Goal: Information Seeking & Learning: Learn about a topic

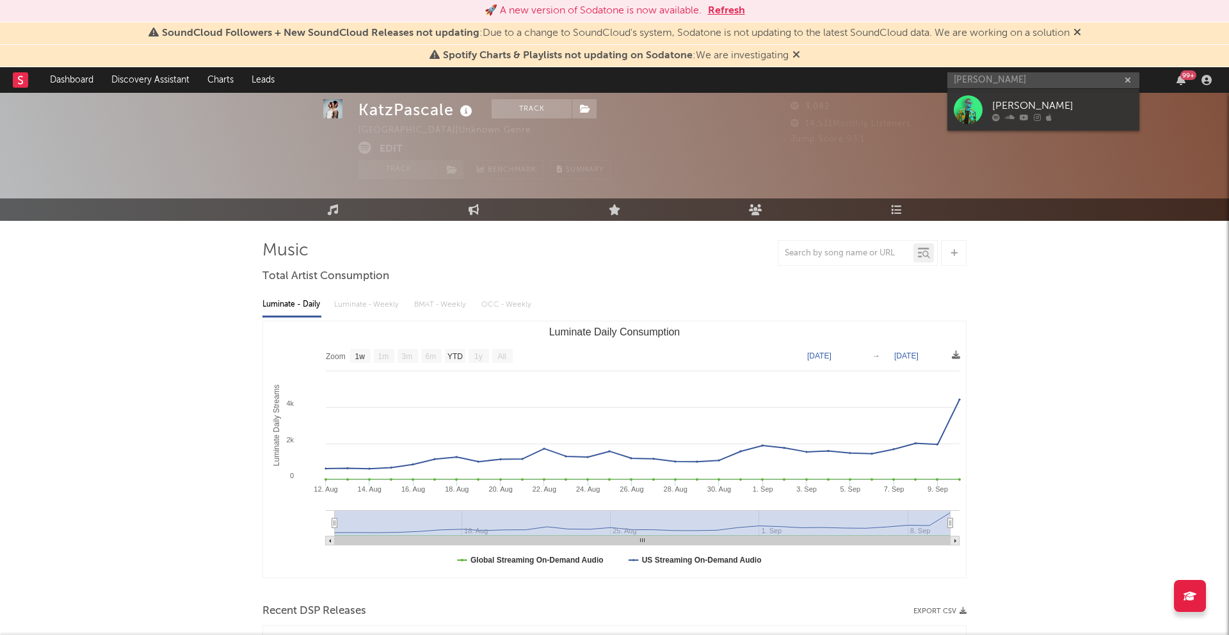
select select "1w"
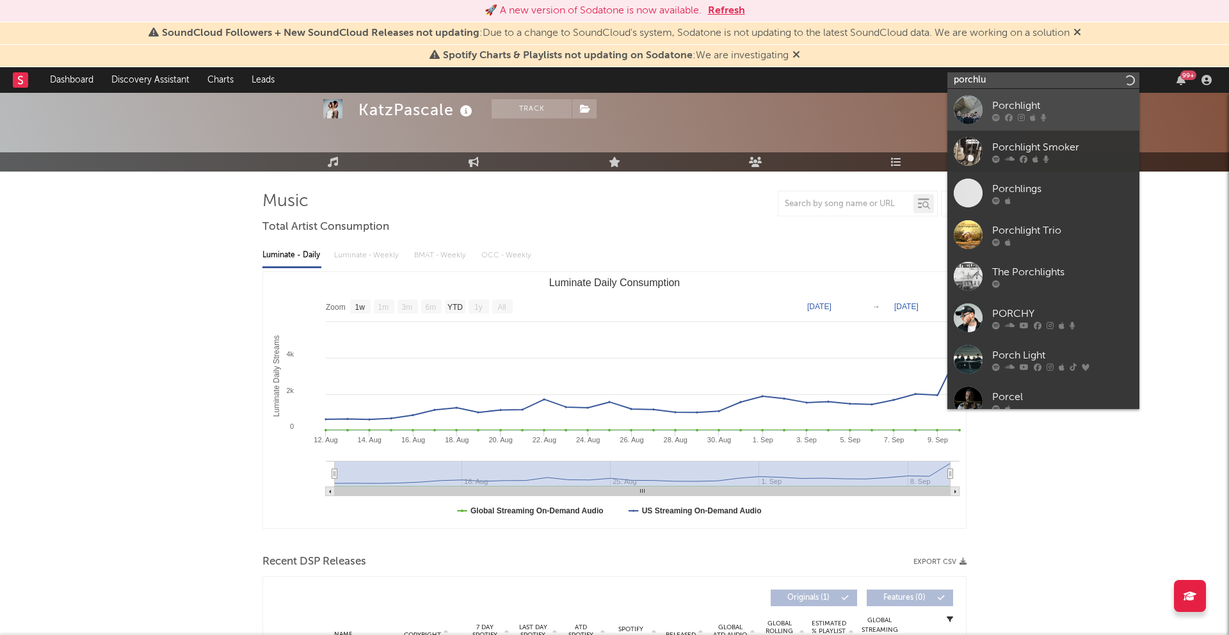
type input "porchlu"
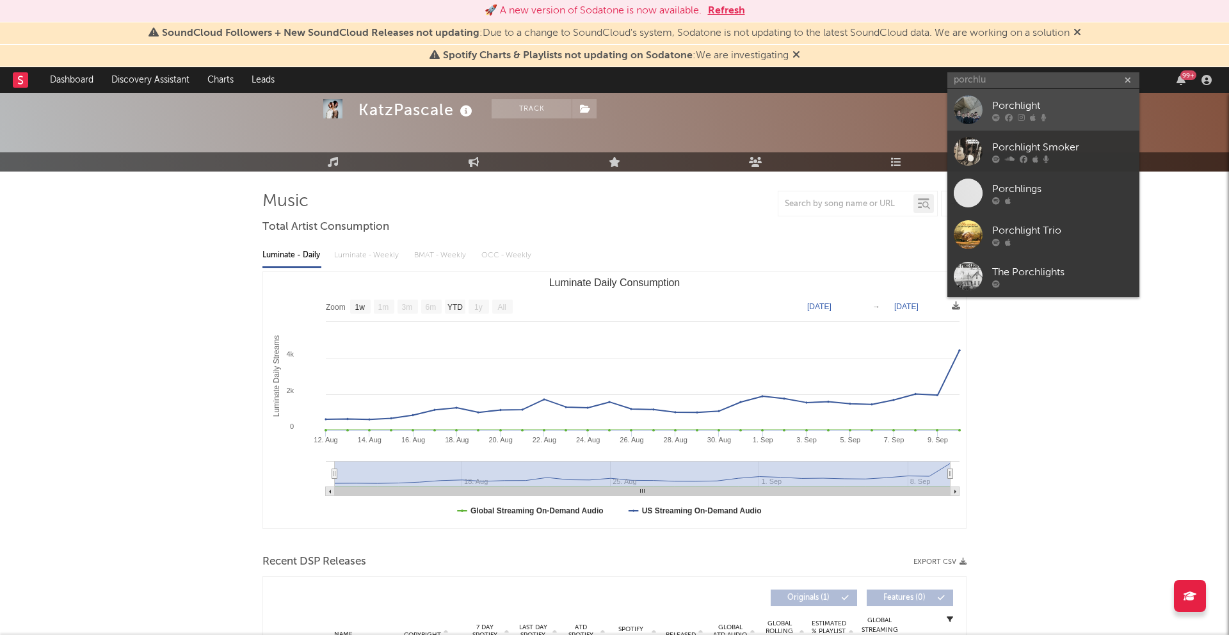
click at [1033, 118] on icon at bounding box center [1033, 117] width 6 height 8
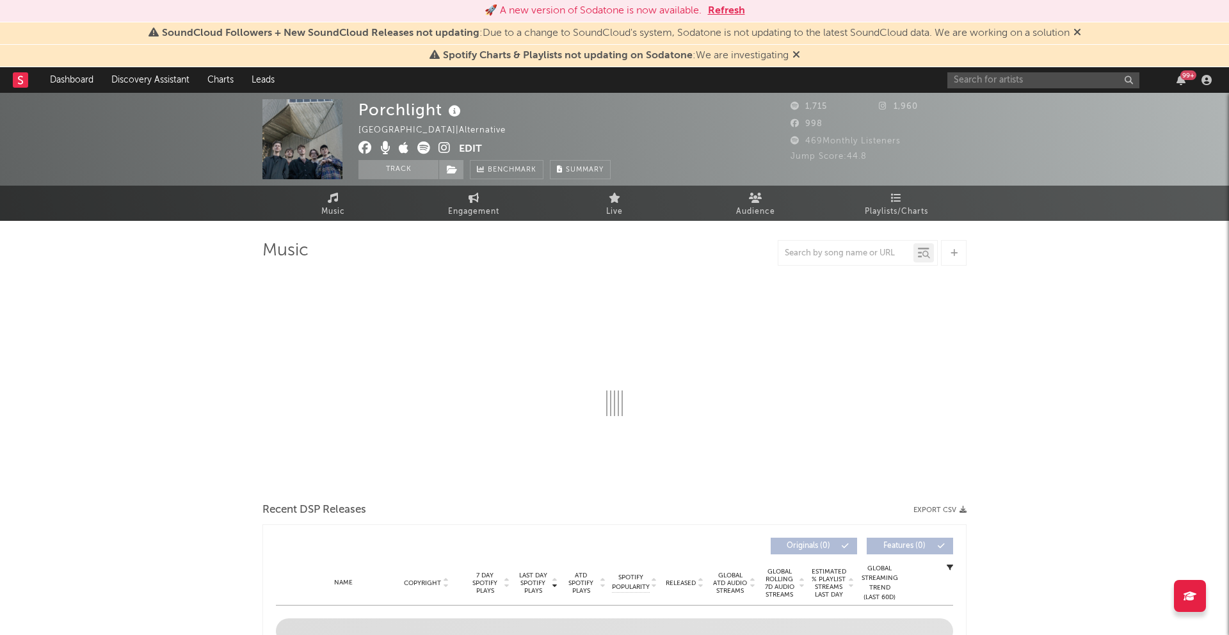
select select "6m"
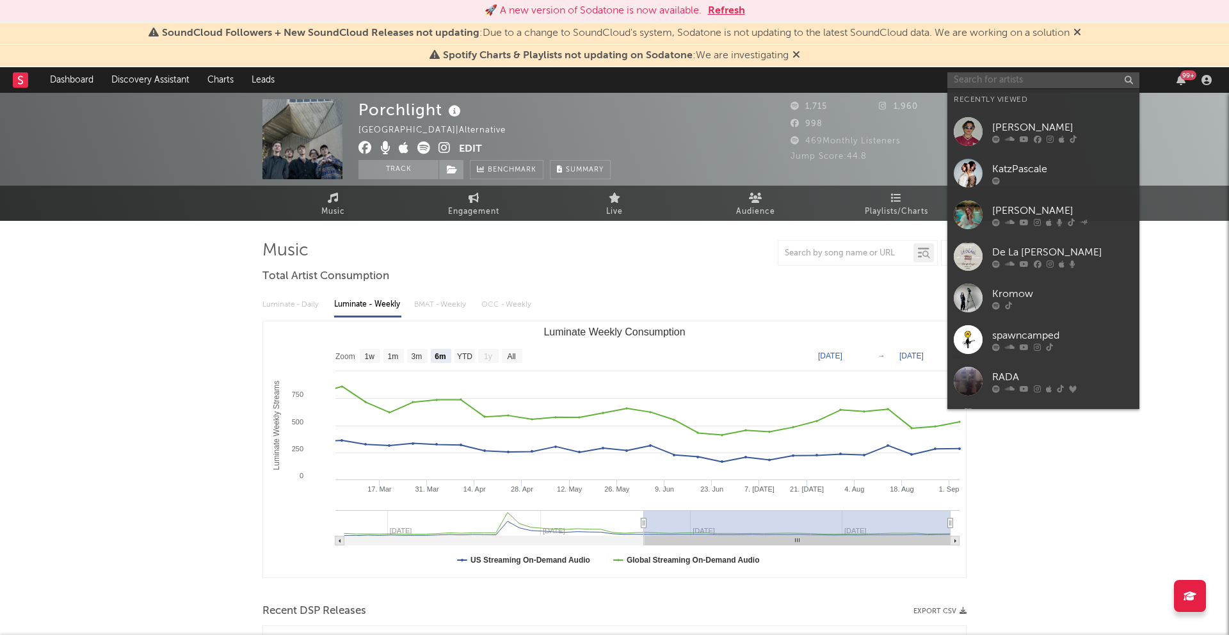
click at [1038, 83] on input "text" at bounding box center [1044, 80] width 192 height 16
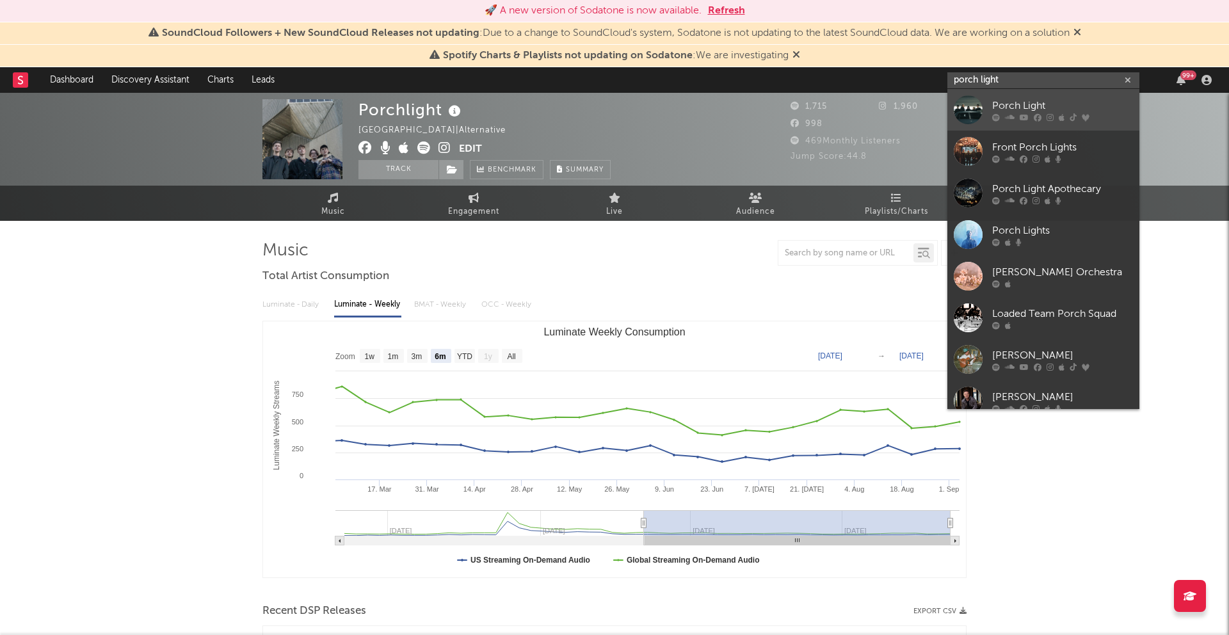
type input "porch light"
click at [1036, 117] on icon at bounding box center [1038, 117] width 8 height 8
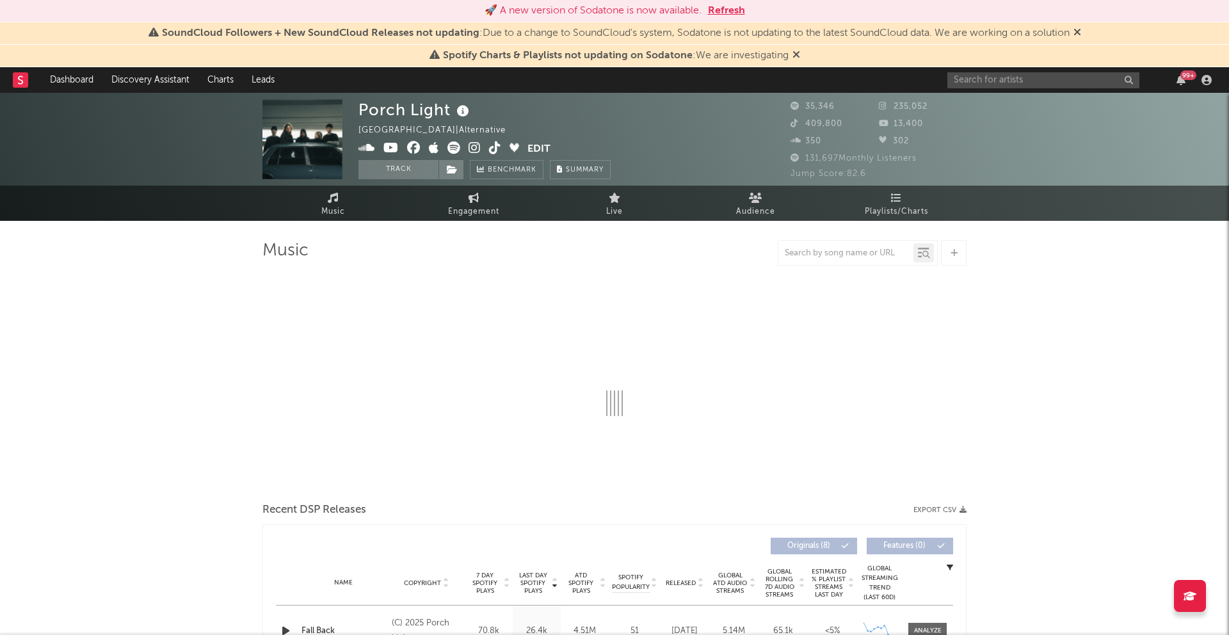
select select "6m"
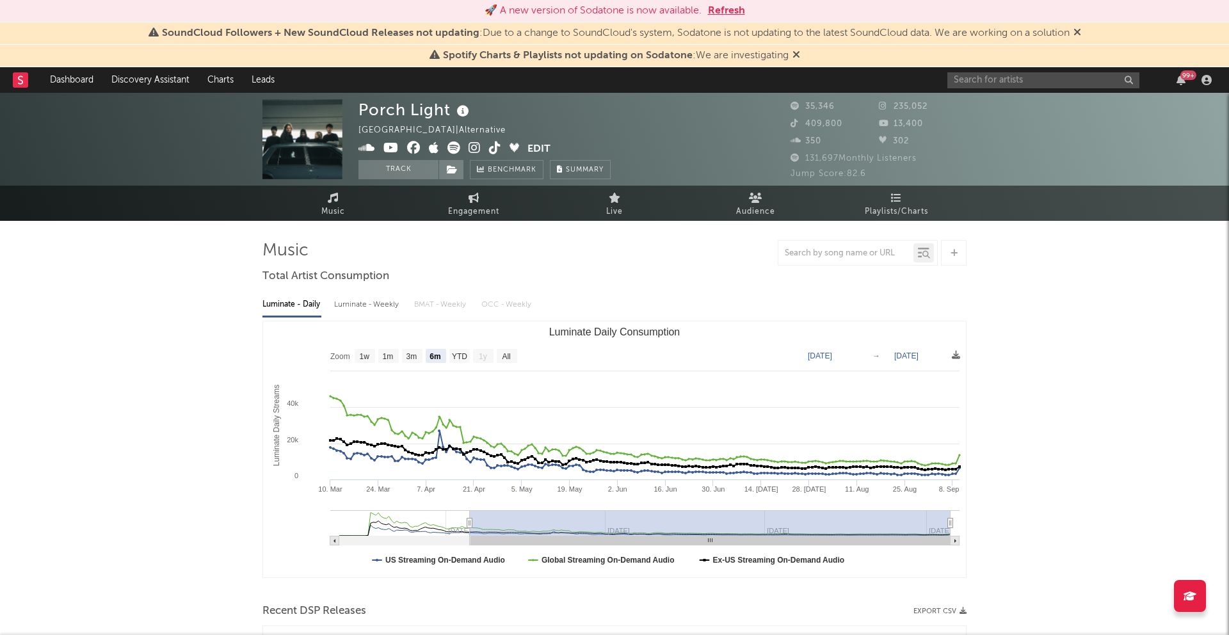
scroll to position [480, 0]
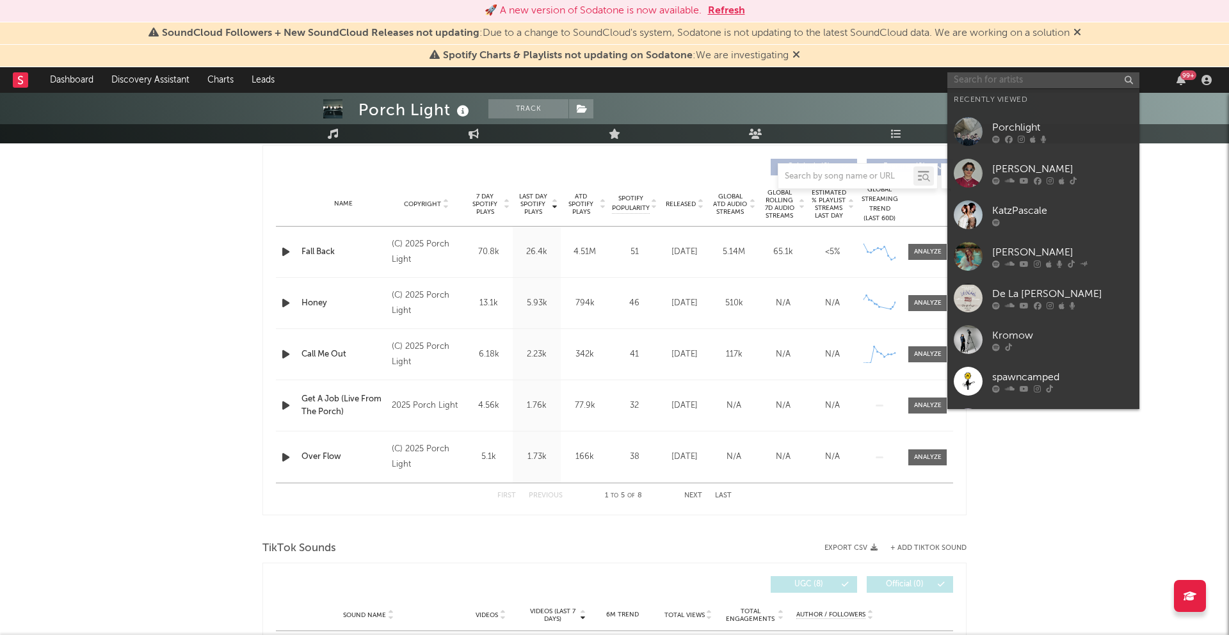
click at [963, 86] on input "text" at bounding box center [1044, 80] width 192 height 16
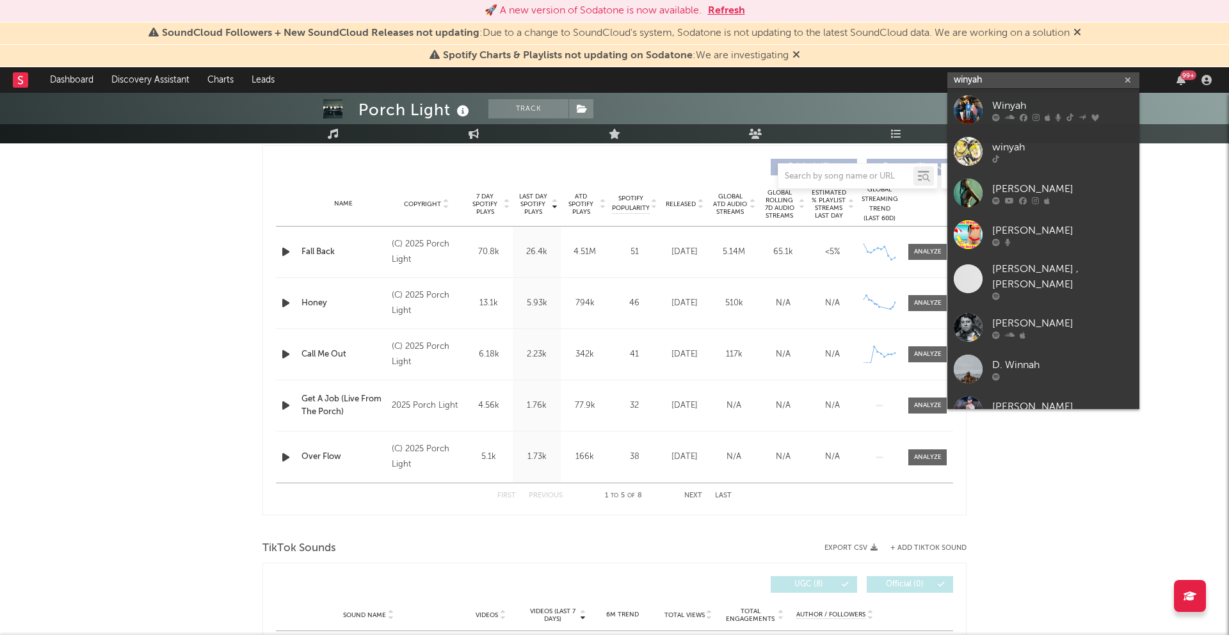
click at [1028, 88] on input "winyah" at bounding box center [1044, 80] width 192 height 16
type input "winyah"
click at [1033, 115] on icon at bounding box center [1036, 117] width 7 height 8
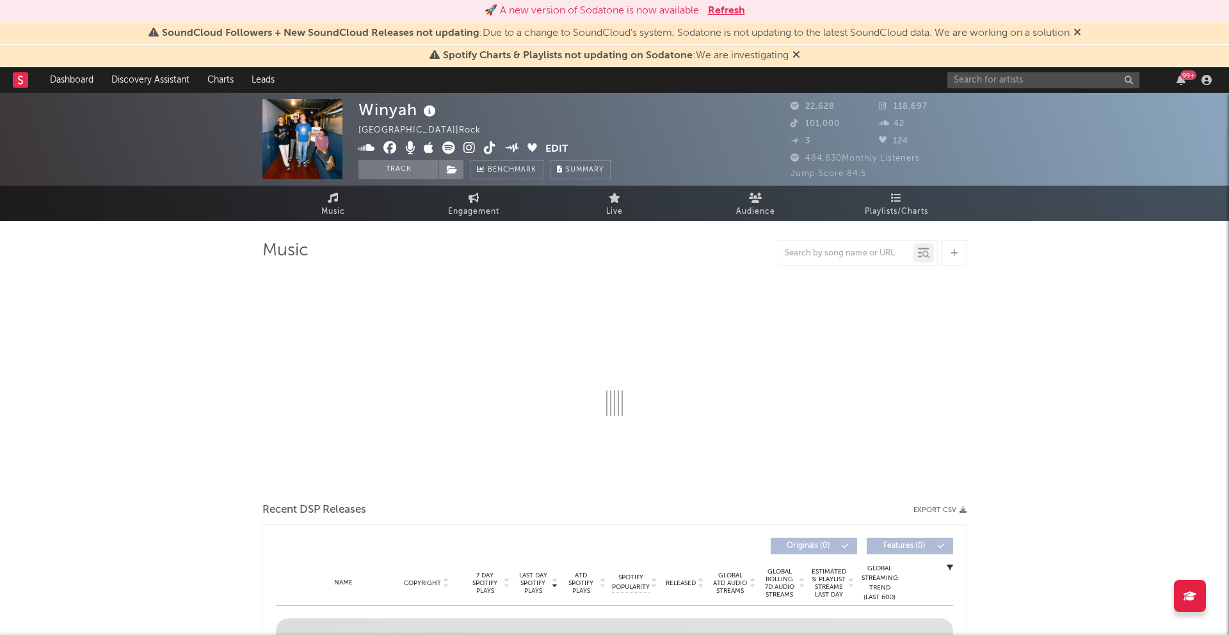
select select "6m"
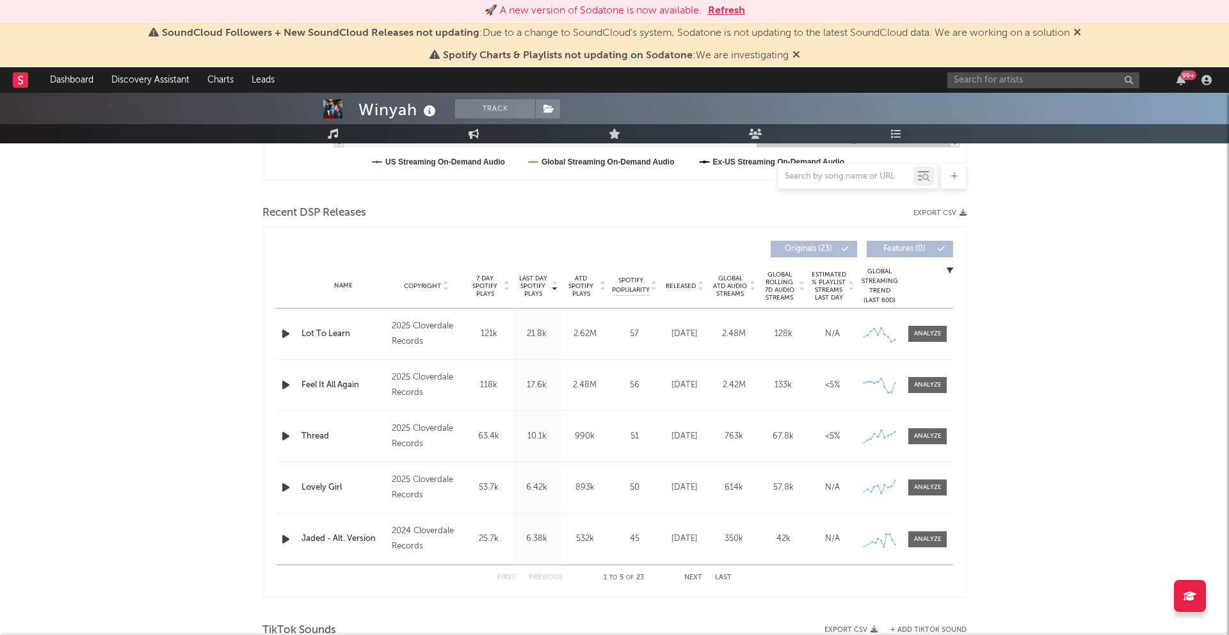
scroll to position [426, 0]
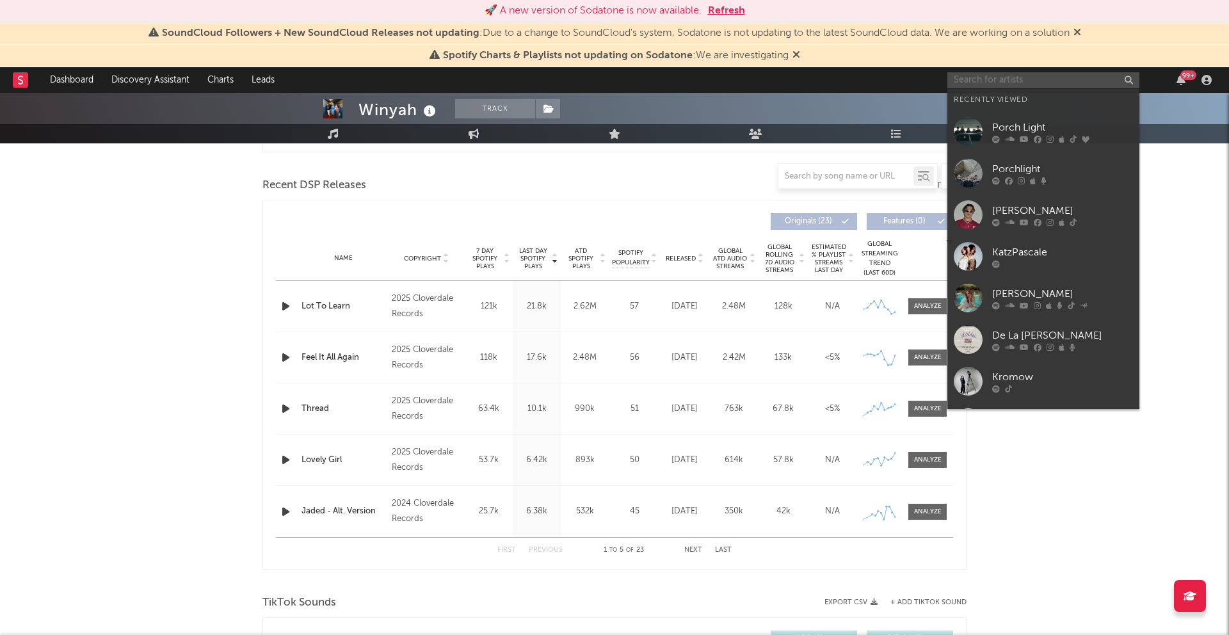
click at [1090, 80] on input "text" at bounding box center [1044, 80] width 192 height 16
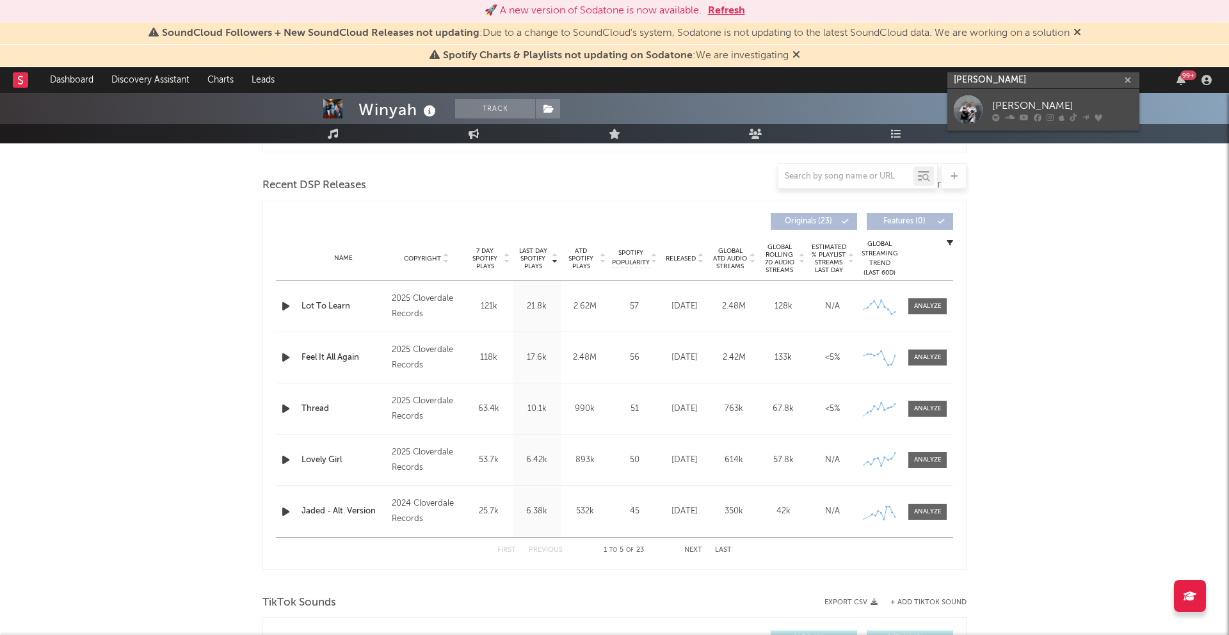
type input "brevin kim"
click at [1064, 107] on div "Brevin Kim" at bounding box center [1062, 105] width 141 height 15
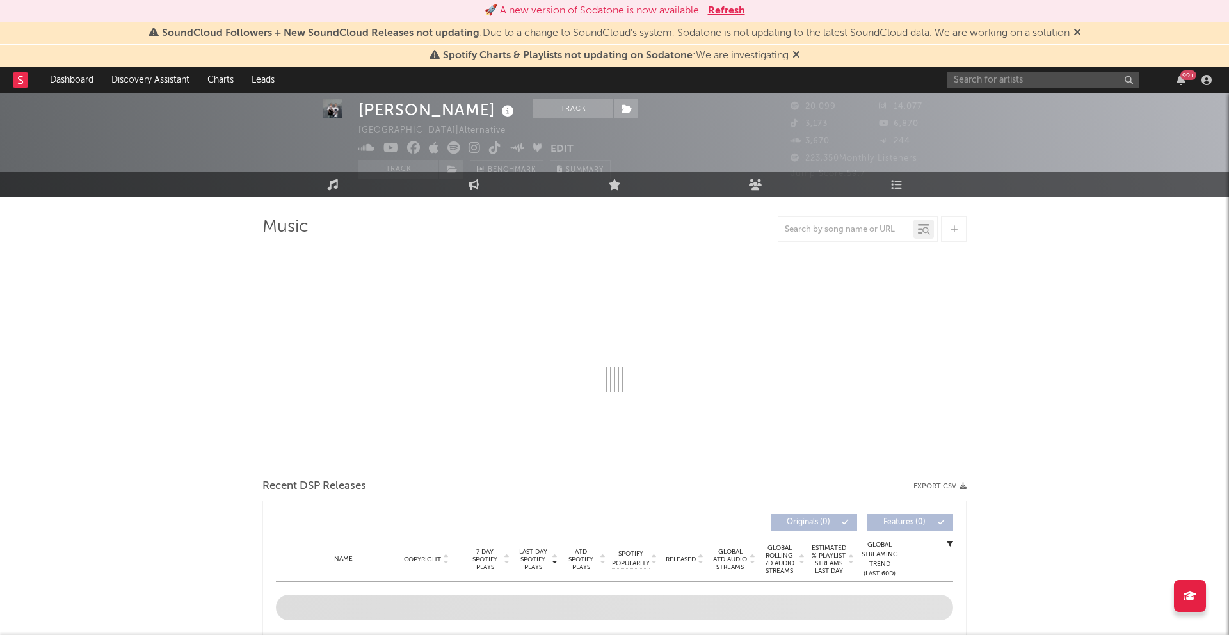
select select "6m"
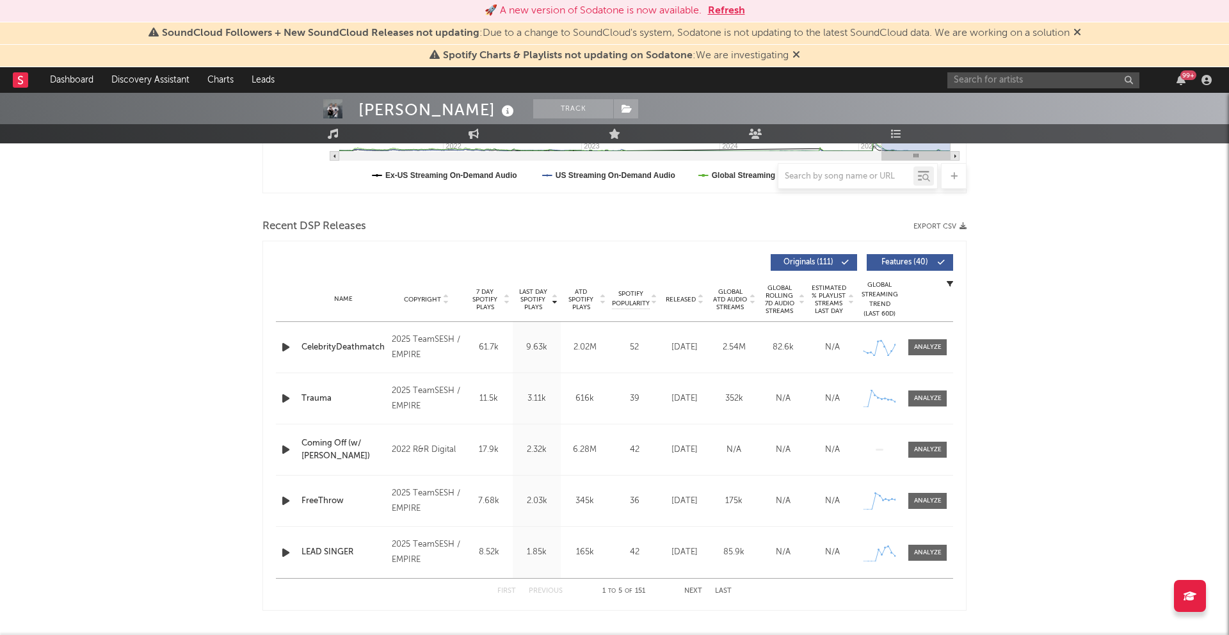
scroll to position [387, 0]
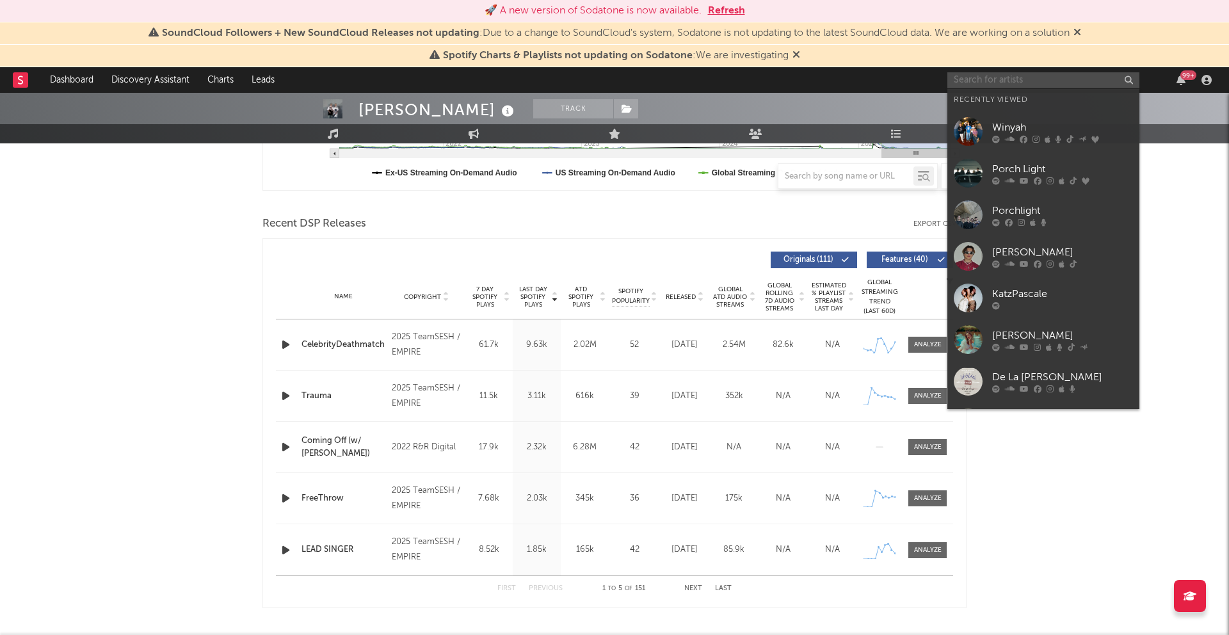
click at [1028, 82] on input "text" at bounding box center [1044, 80] width 192 height 16
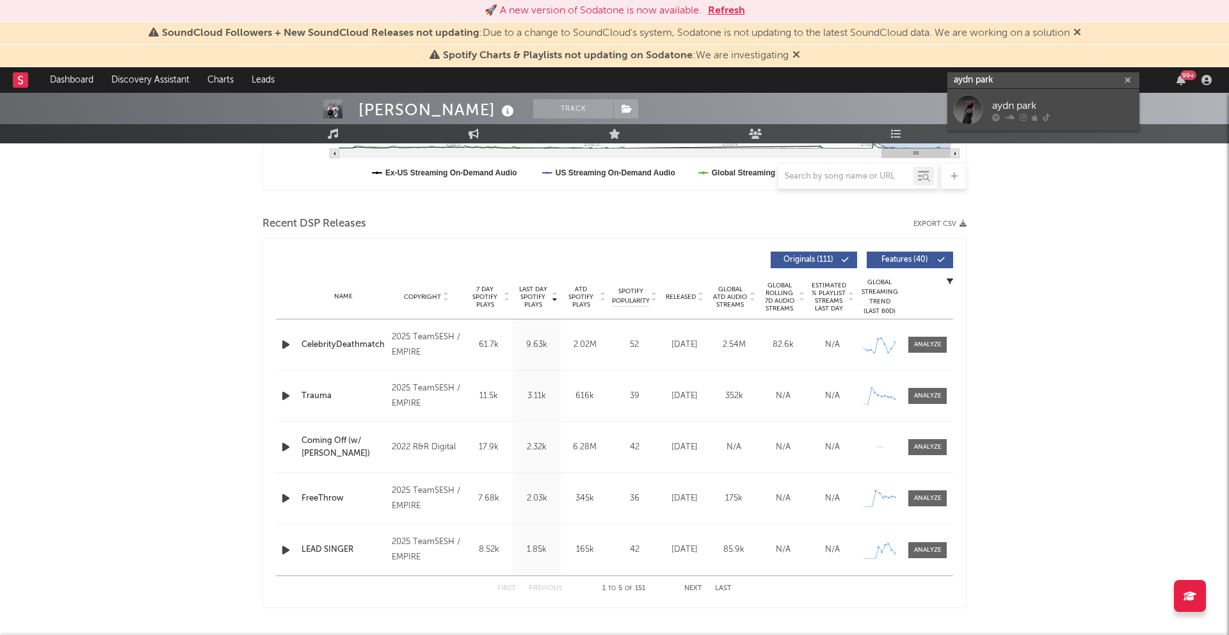
type input "aydn park"
click at [1062, 111] on div "aydn park" at bounding box center [1062, 105] width 141 height 15
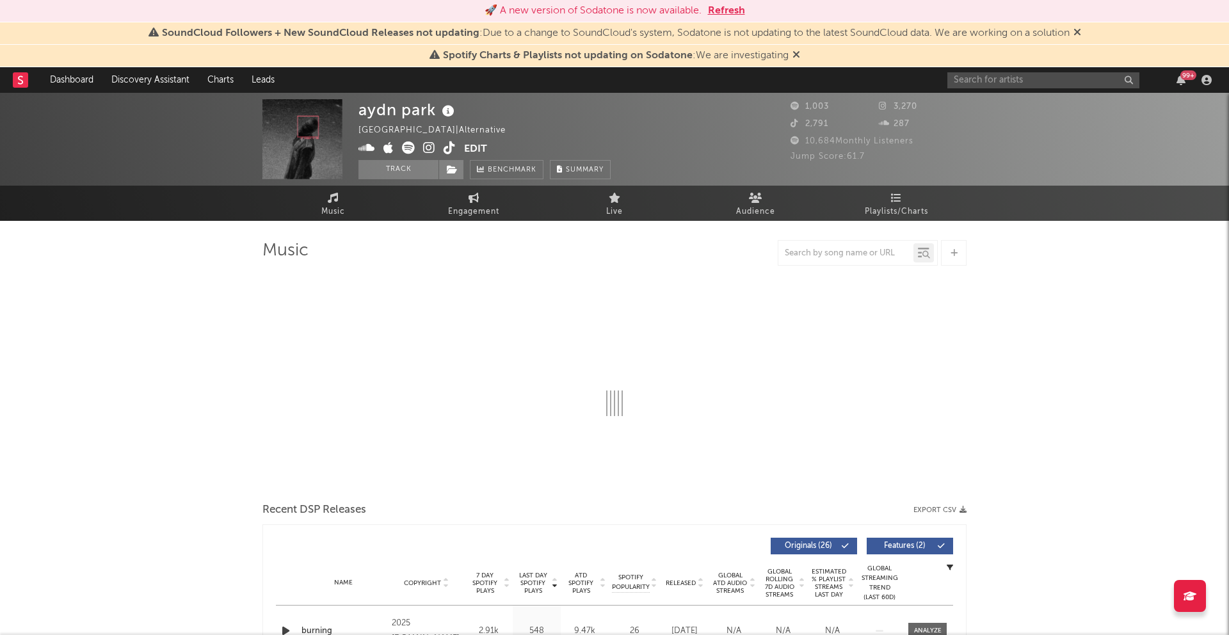
select select "1w"
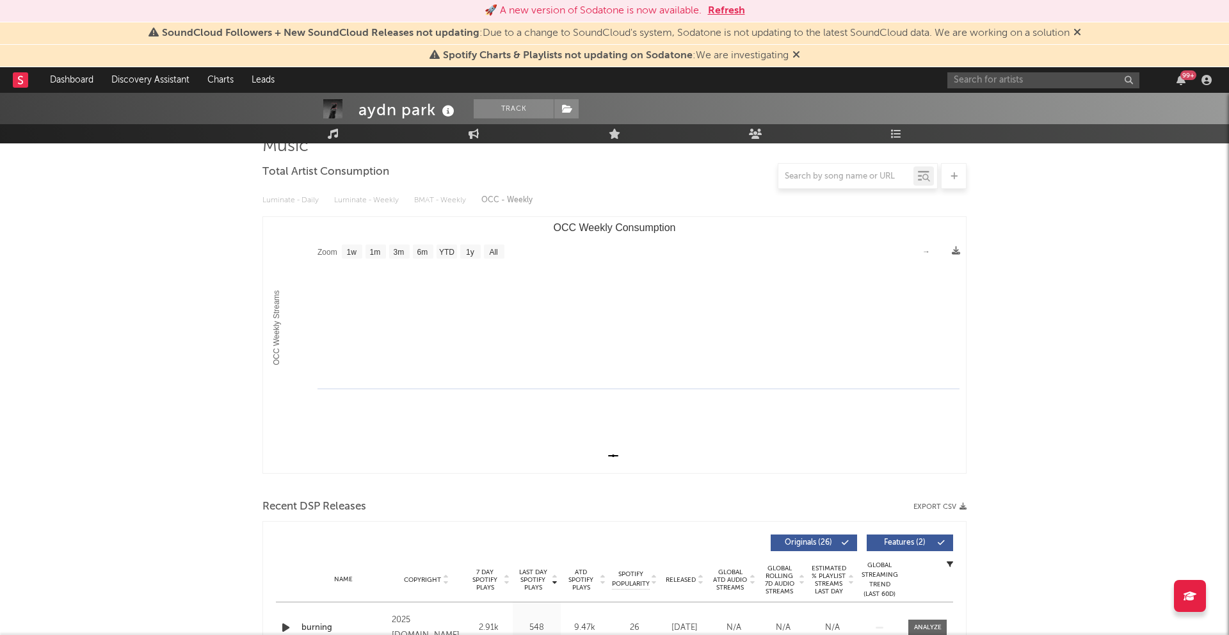
scroll to position [206, 0]
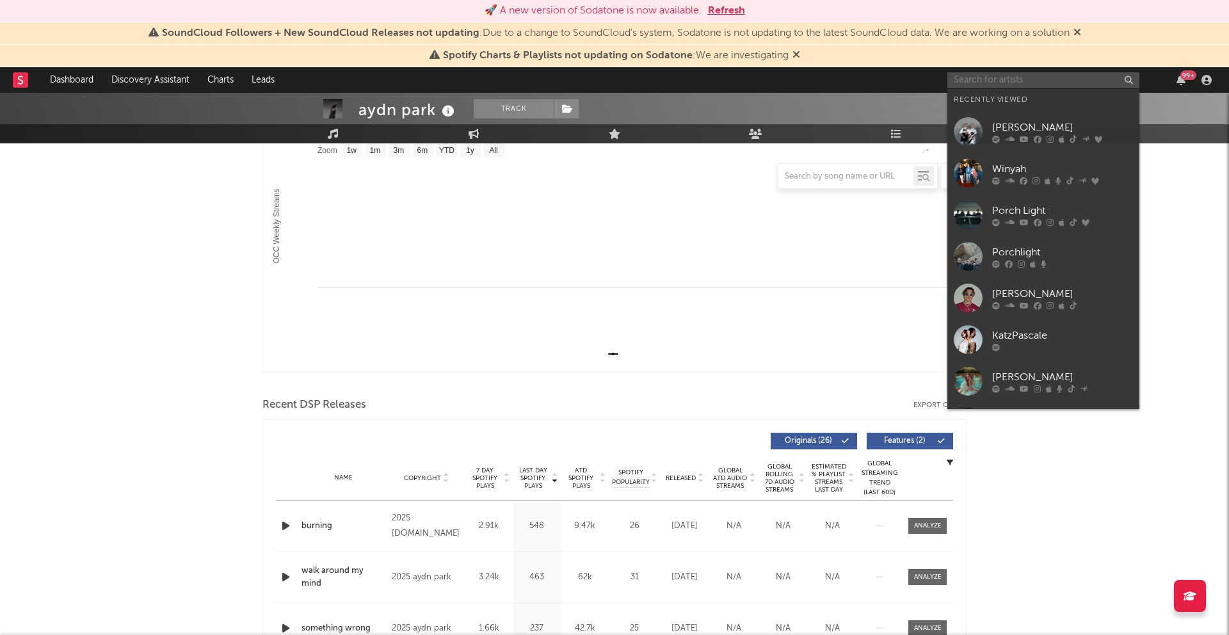
click at [989, 82] on input "text" at bounding box center [1044, 80] width 192 height 16
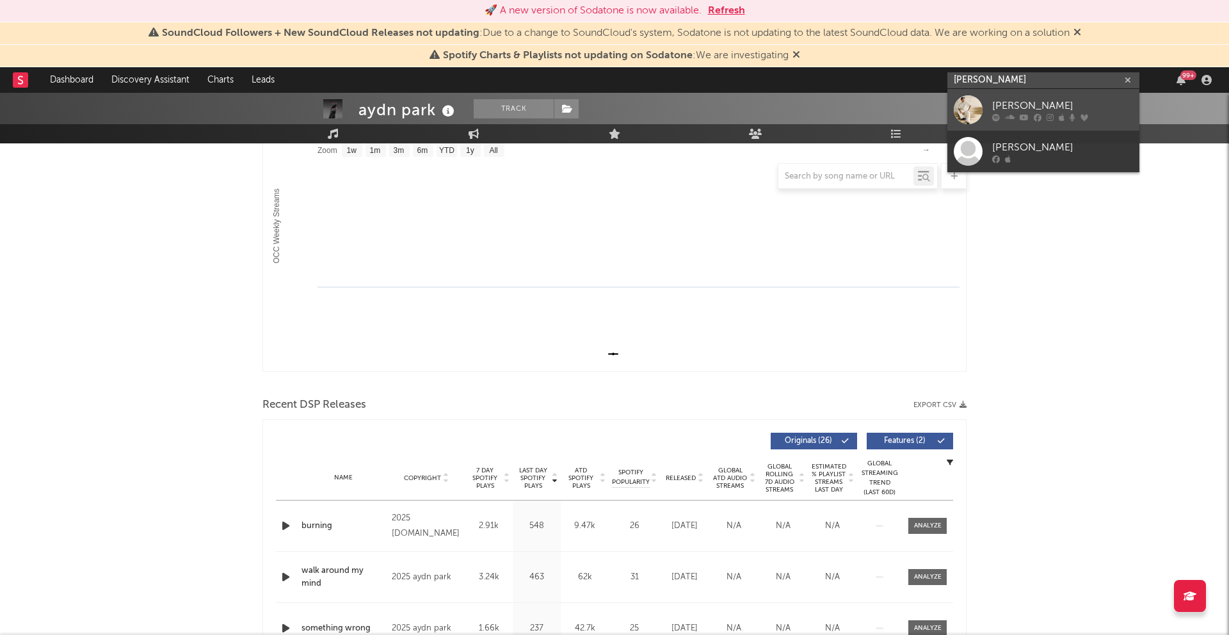
type input "jeff bernat"
click at [1087, 109] on div "Jeff Bernat" at bounding box center [1062, 105] width 141 height 15
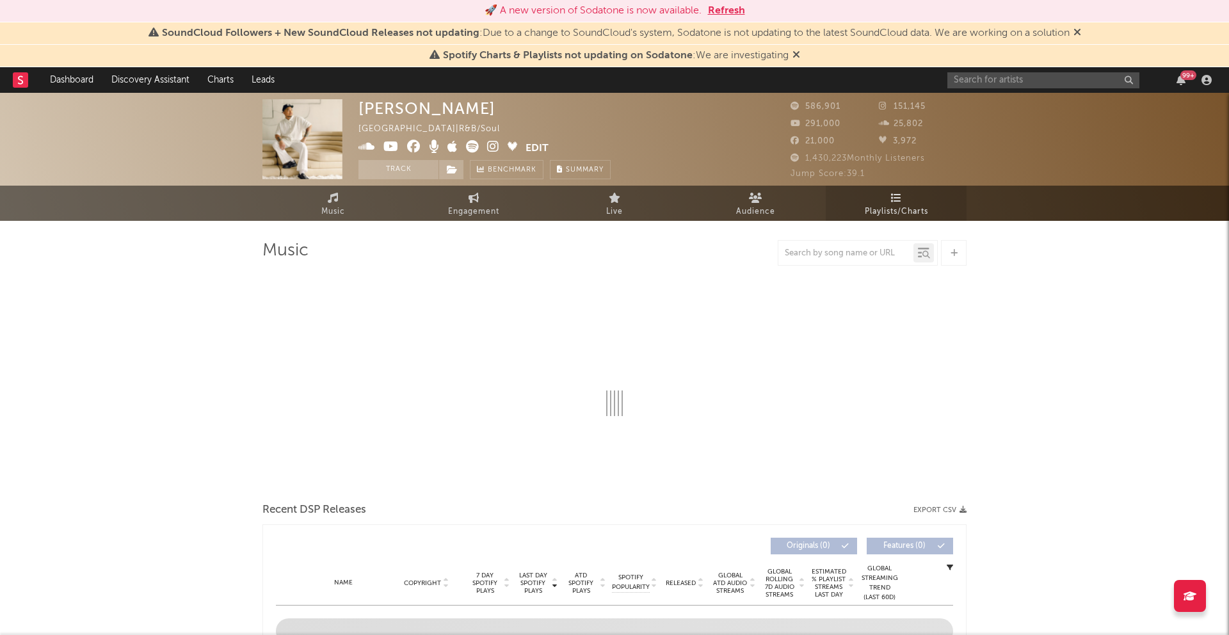
select select "6m"
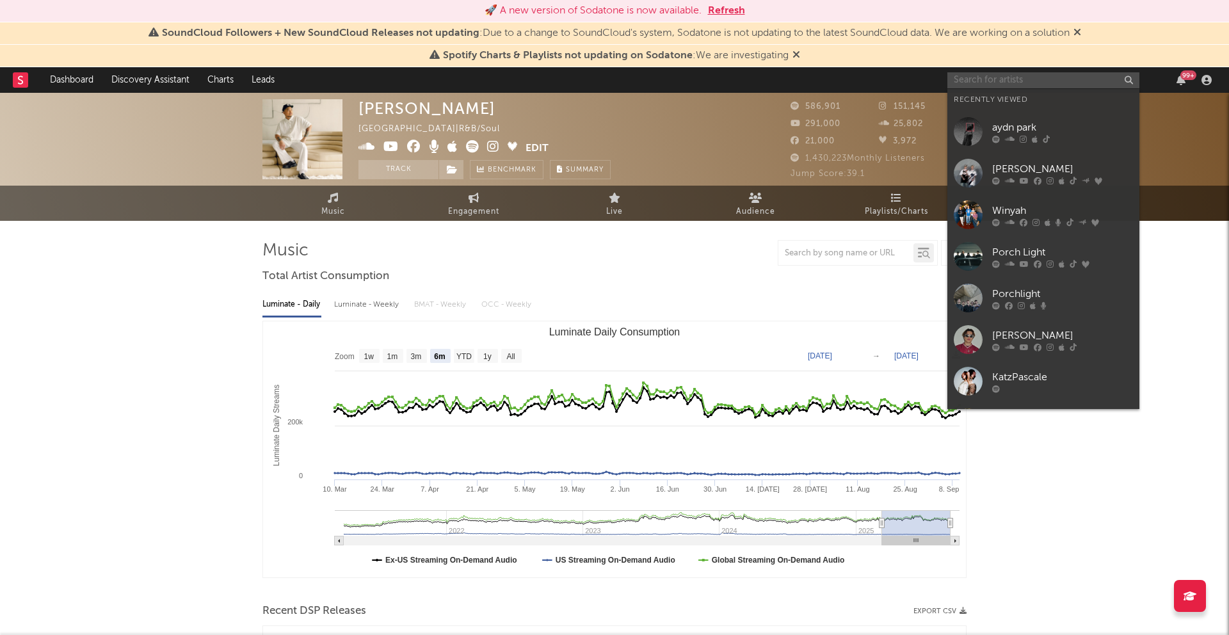
click at [1008, 79] on input "text" at bounding box center [1044, 80] width 192 height 16
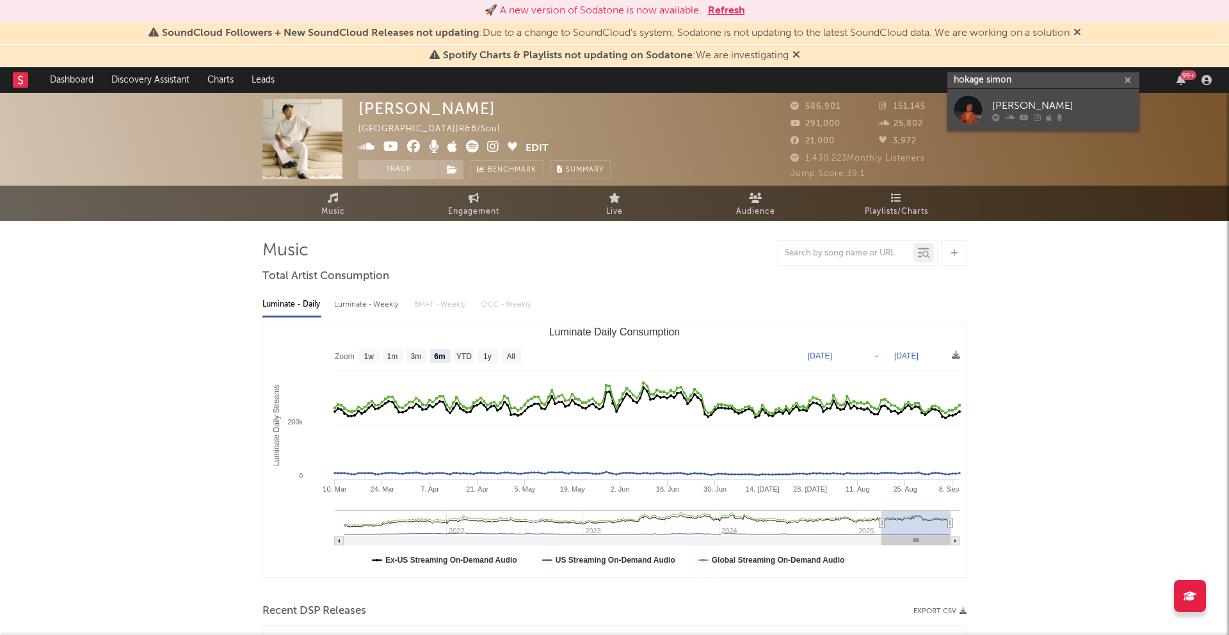
type input "hokage simon"
click at [1038, 113] on icon at bounding box center [1037, 117] width 7 height 8
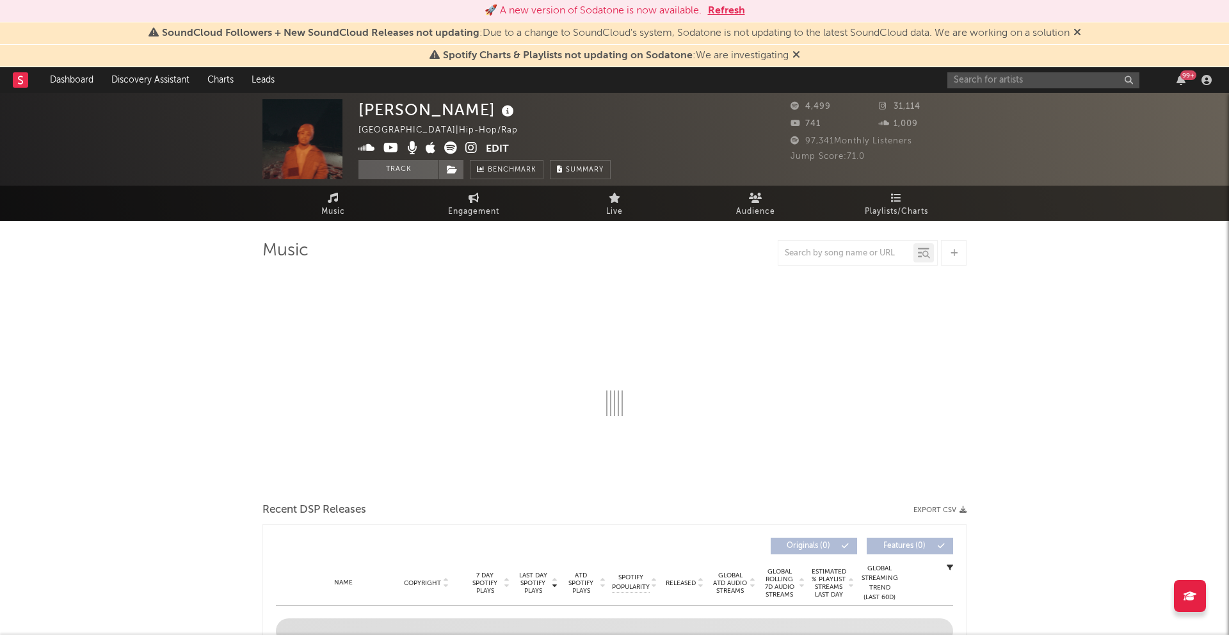
select select "1w"
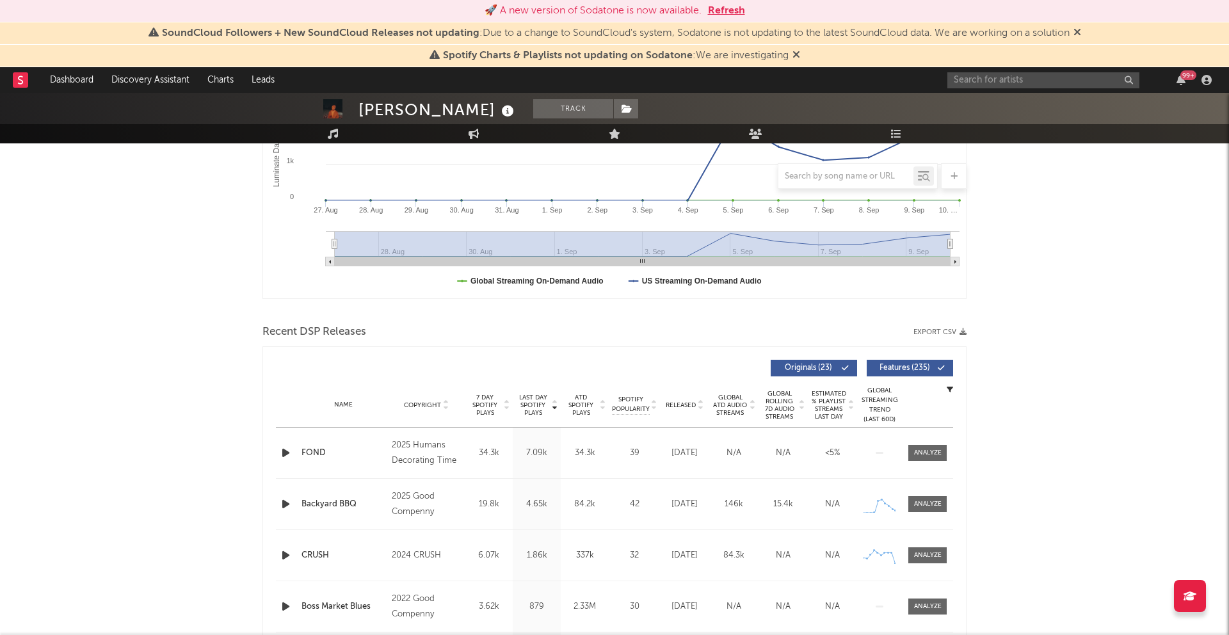
scroll to position [387, 0]
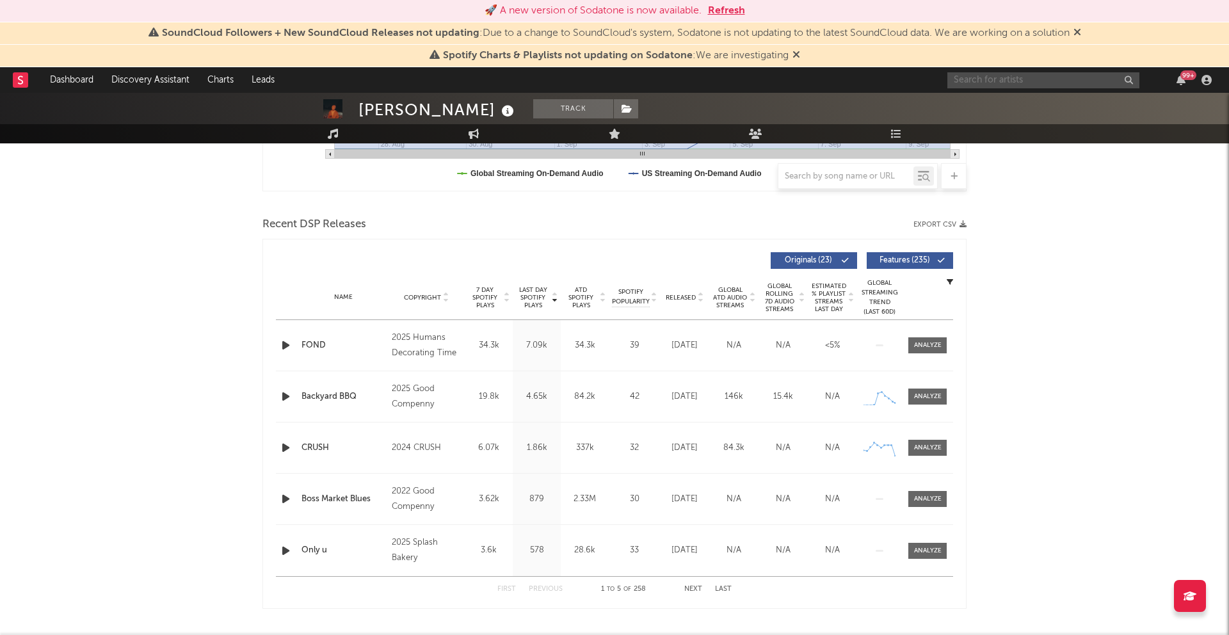
click at [967, 79] on input "text" at bounding box center [1044, 80] width 192 height 16
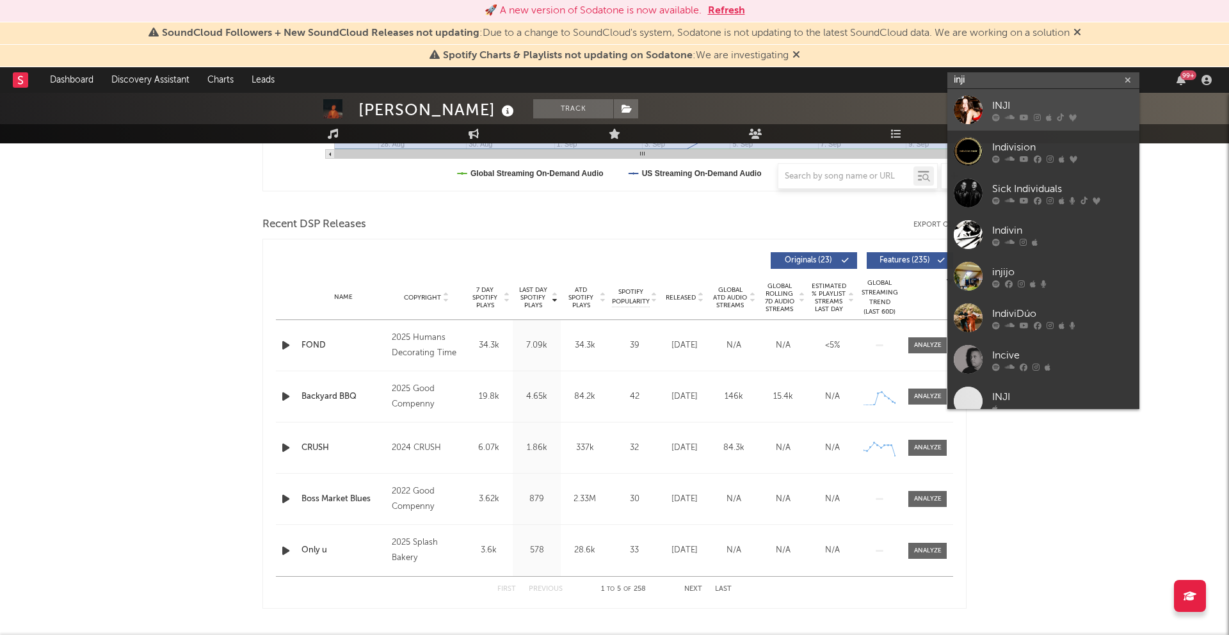
type input "inji"
click at [1030, 116] on div at bounding box center [1062, 117] width 141 height 8
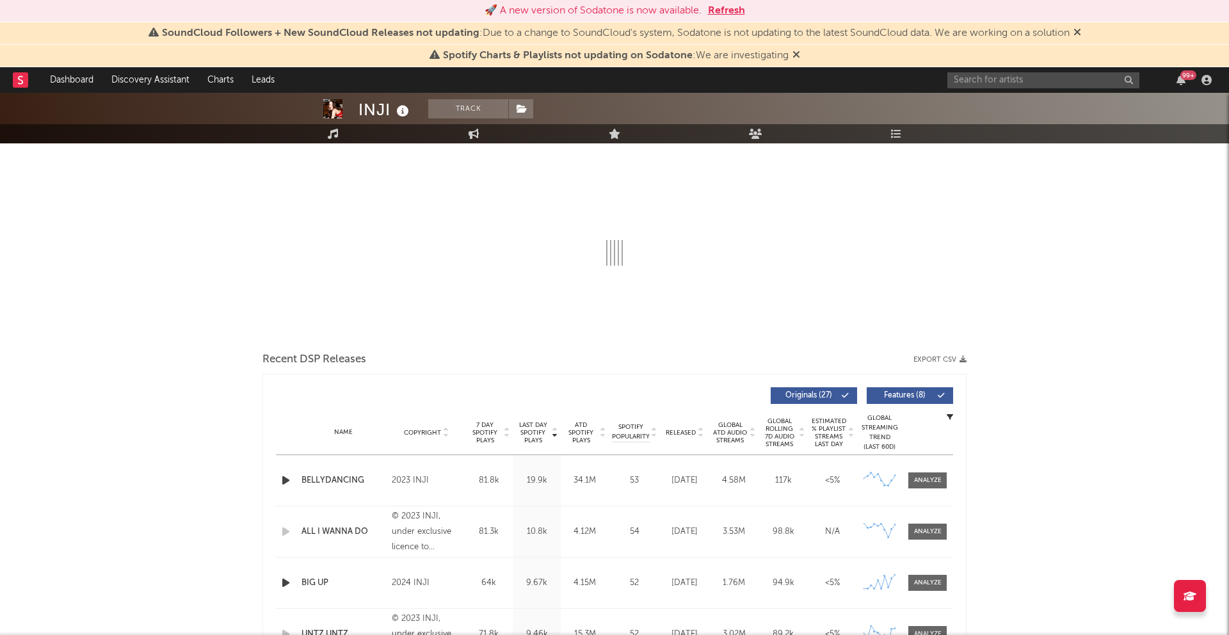
select select "6m"
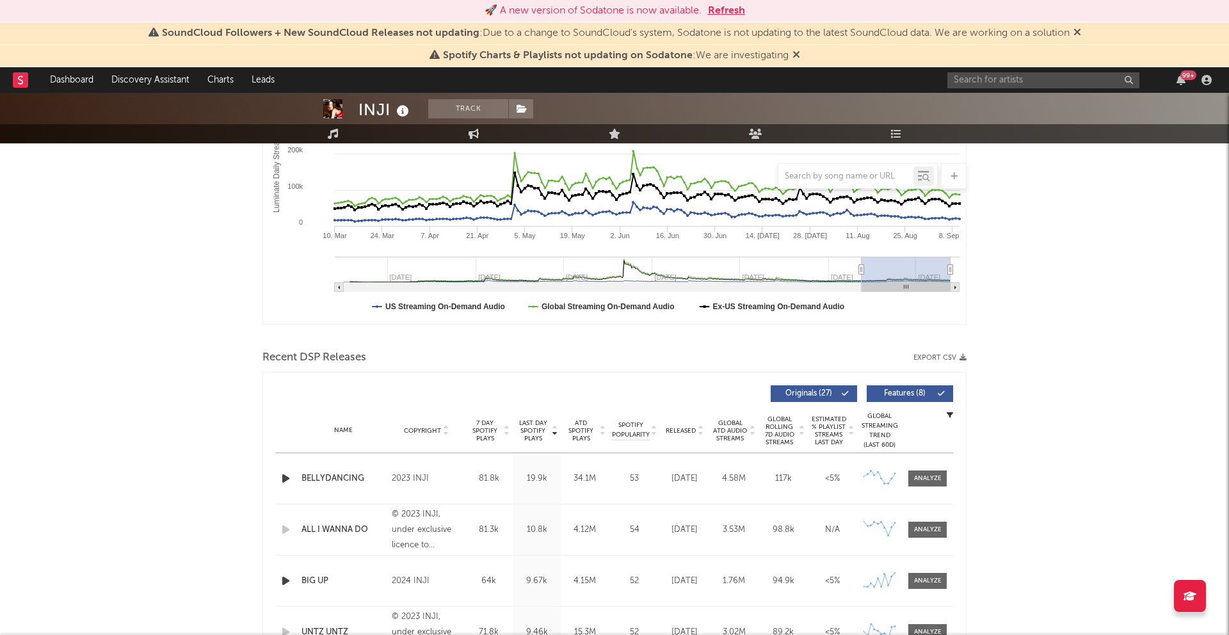
scroll to position [388, 0]
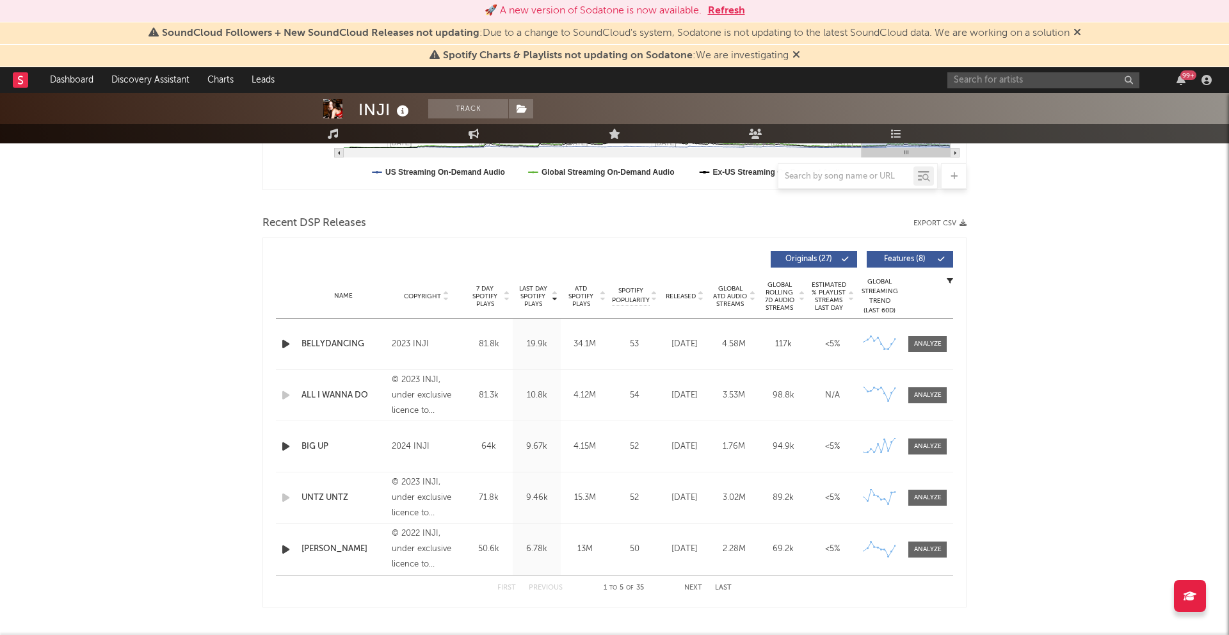
click at [999, 90] on div "99 +" at bounding box center [1082, 80] width 269 height 26
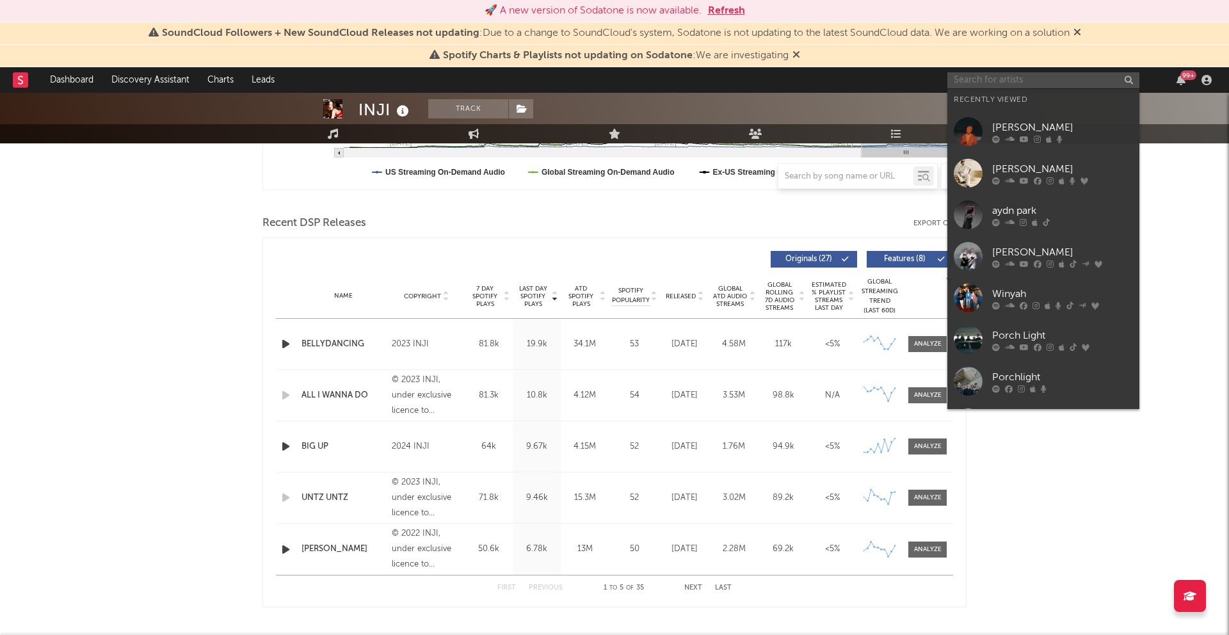
click at [999, 85] on input "text" at bounding box center [1044, 80] width 192 height 16
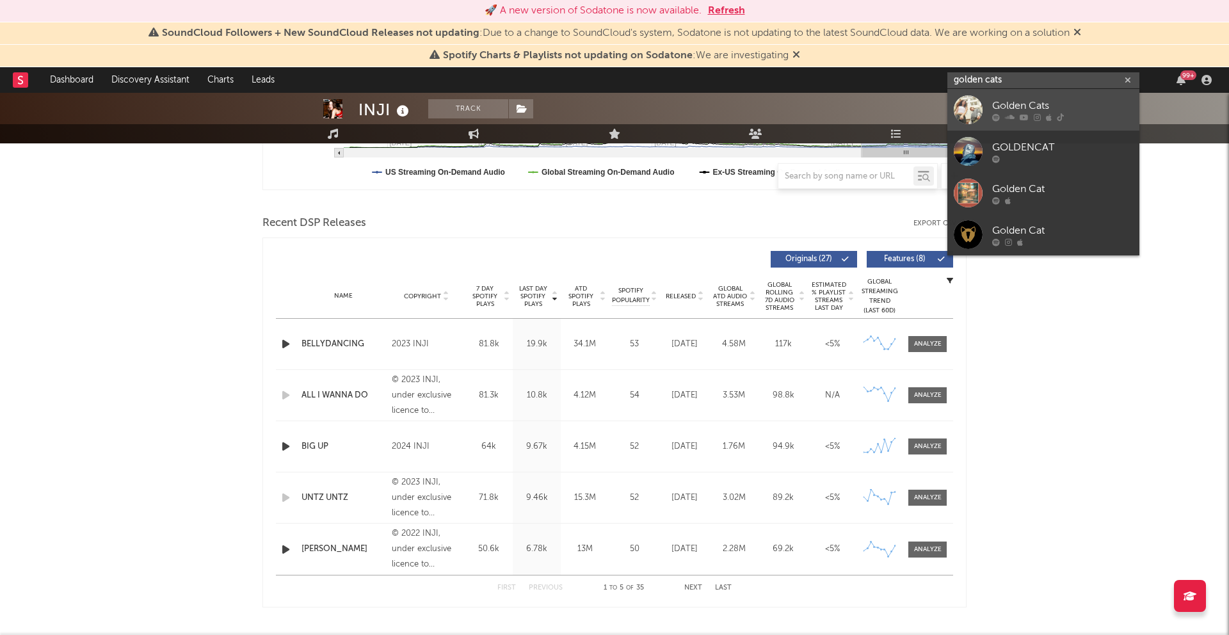
type input "golden cats"
click at [1052, 118] on div at bounding box center [1062, 117] width 141 height 8
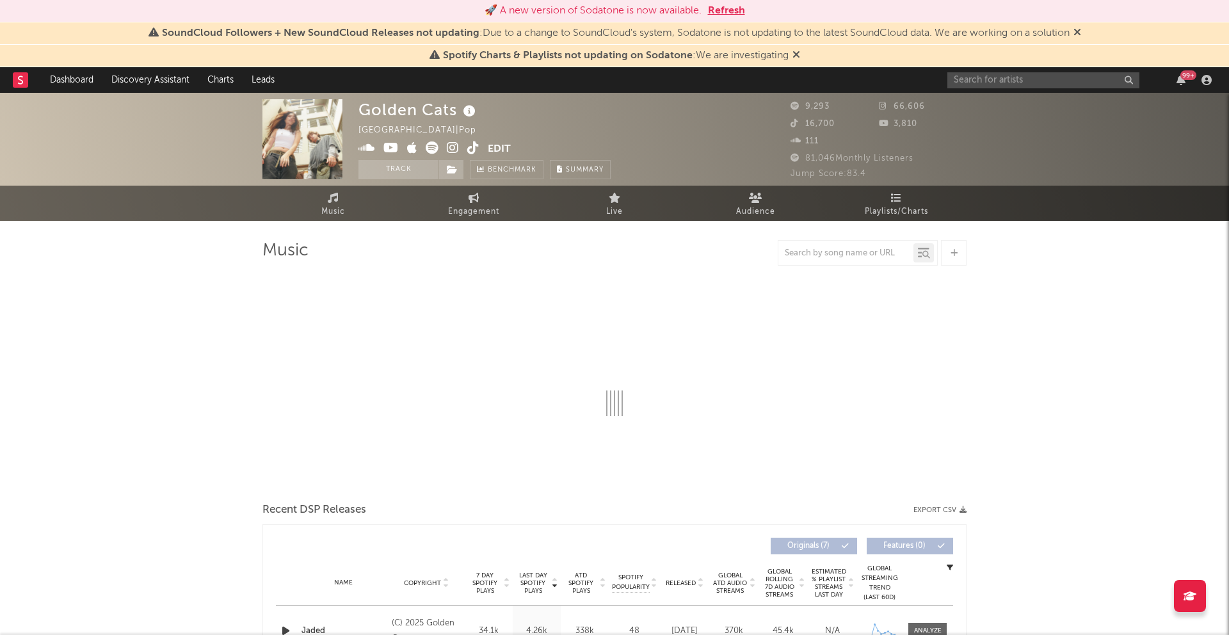
select select "6m"
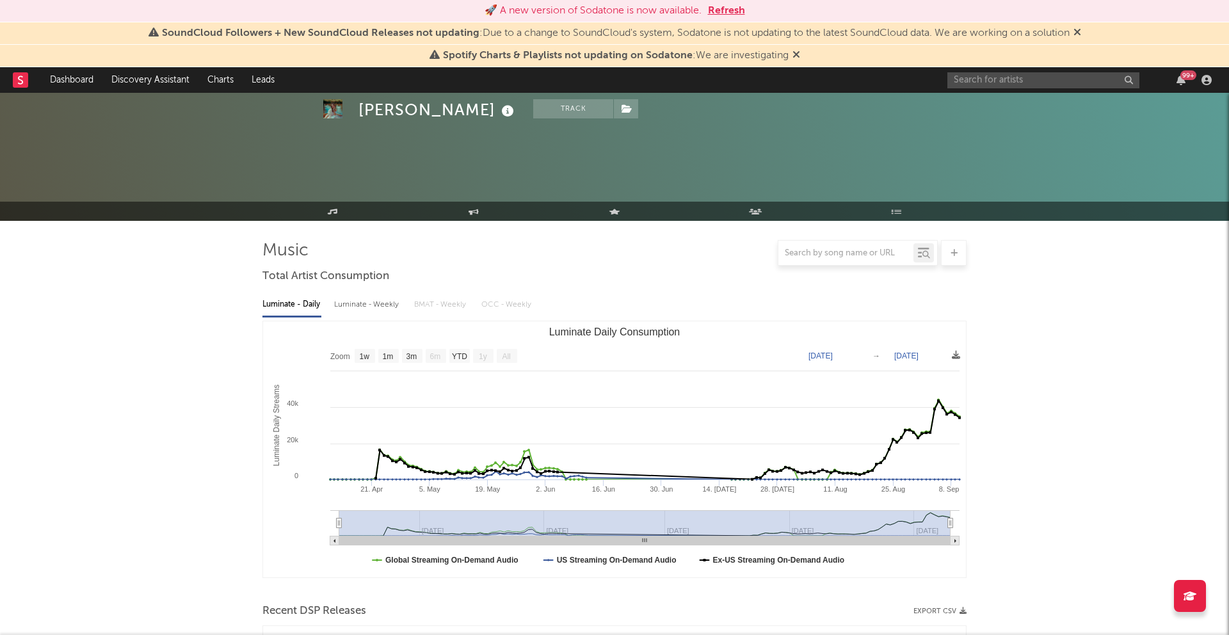
select select "1w"
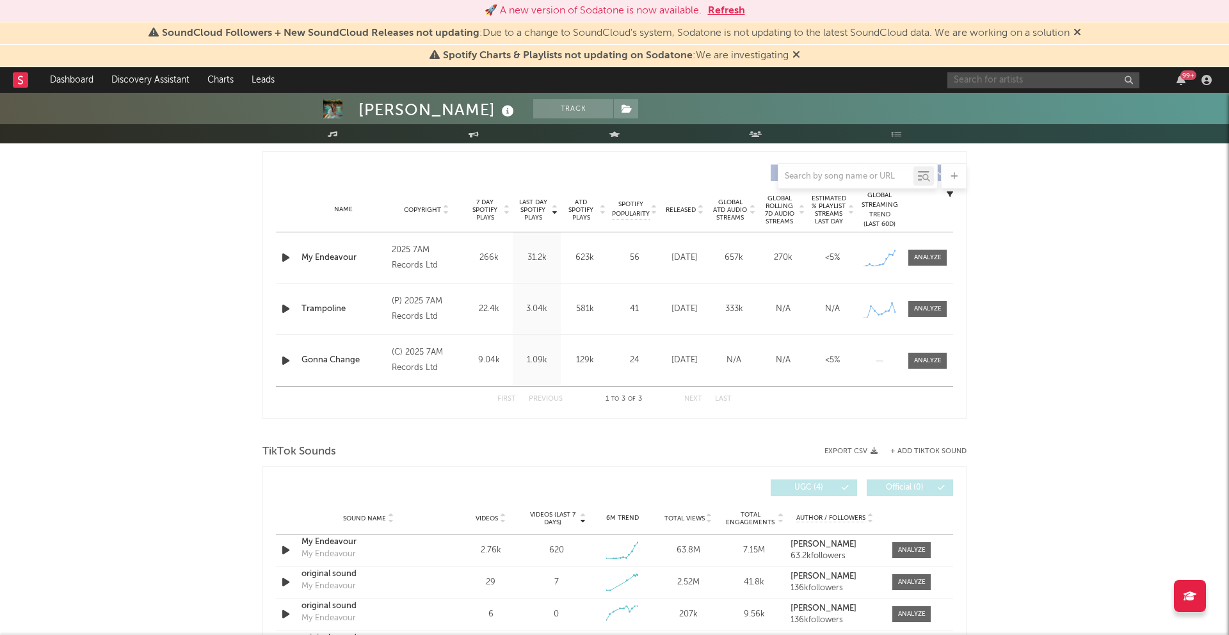
click at [962, 79] on input "text" at bounding box center [1044, 80] width 192 height 16
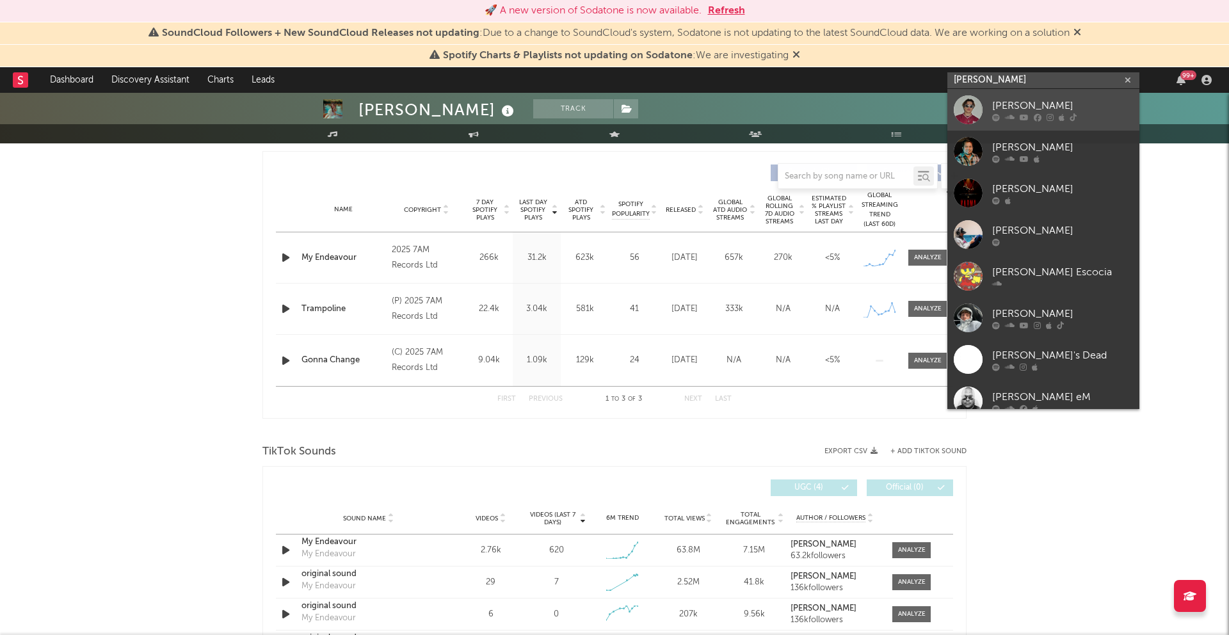
type input "[PERSON_NAME]"
click at [1017, 113] on div at bounding box center [1062, 117] width 141 height 8
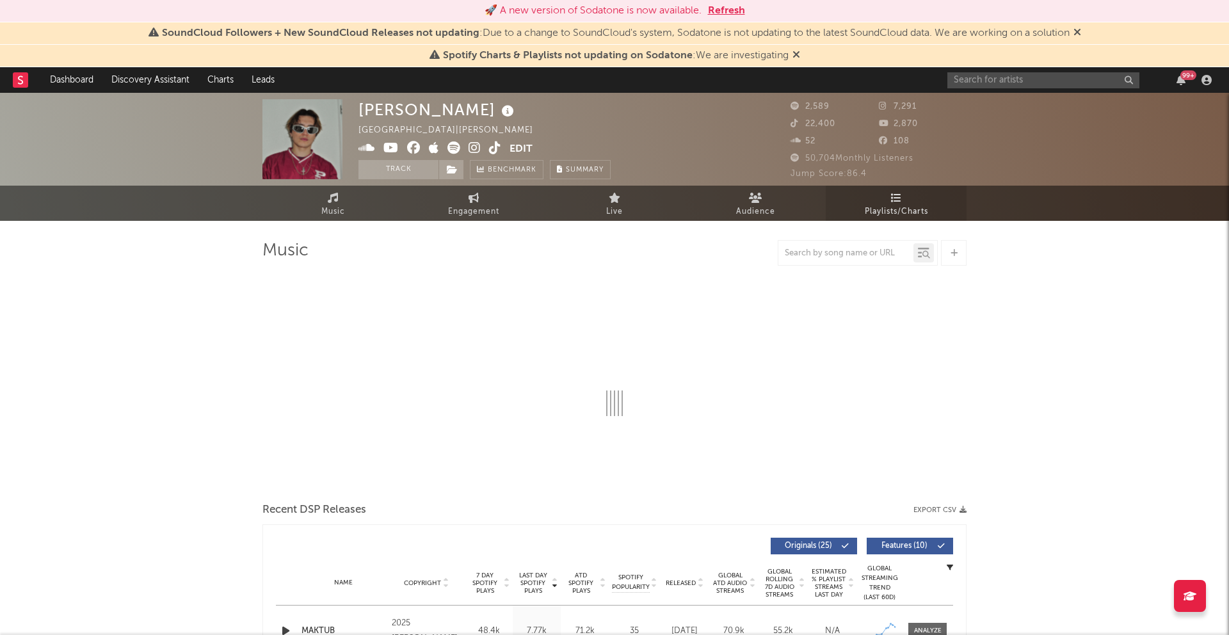
select select "6m"
